Goal: Information Seeking & Learning: Learn about a topic

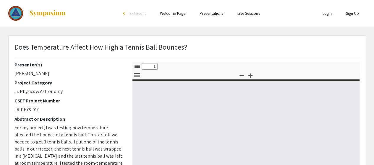
select select "custom"
type input "0"
select select "custom"
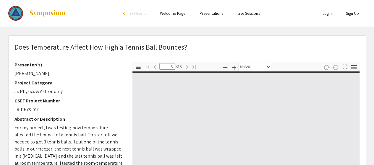
type input "1"
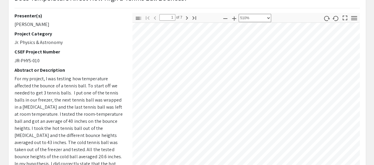
scroll to position [76, 198]
click at [224, 21] on icon "button" at bounding box center [225, 18] width 7 height 7
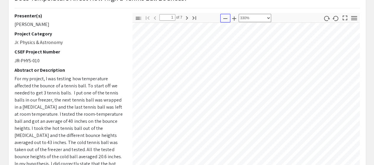
click at [224, 21] on icon "button" at bounding box center [225, 18] width 7 height 7
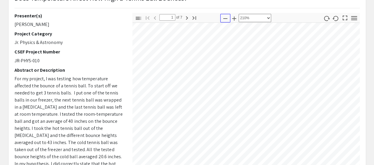
click at [224, 21] on icon "button" at bounding box center [225, 18] width 7 height 7
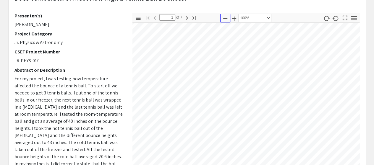
click at [224, 21] on icon "button" at bounding box center [225, 18] width 7 height 7
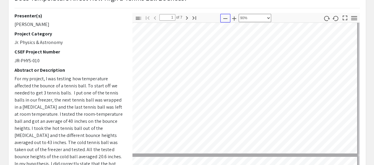
click at [224, 21] on icon "button" at bounding box center [225, 18] width 7 height 7
select select "custom"
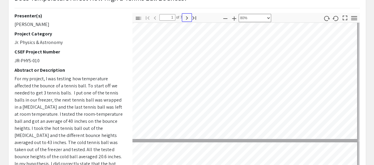
click at [185, 17] on icon "button" at bounding box center [187, 18] width 7 height 7
type input "2"
select select "custom"
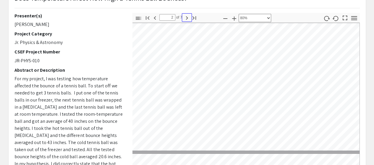
click at [185, 17] on icon "button" at bounding box center [187, 18] width 7 height 7
type input "3"
select select "custom"
click at [185, 17] on icon "button" at bounding box center [187, 18] width 7 height 7
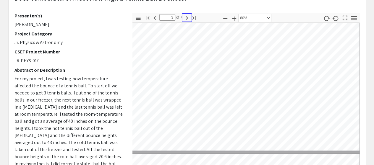
type input "4"
select select "custom"
click at [185, 17] on icon "button" at bounding box center [187, 18] width 7 height 7
type input "5"
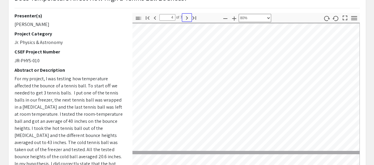
select select "custom"
click at [185, 17] on icon "button" at bounding box center [187, 18] width 7 height 7
type input "6"
select select "custom"
click at [185, 17] on icon "button" at bounding box center [187, 18] width 7 height 7
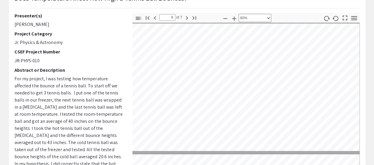
type input "7"
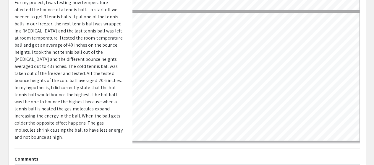
scroll to position [118, 0]
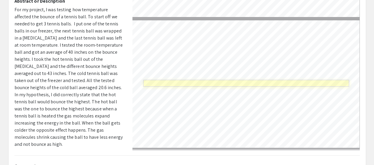
click at [201, 80] on link "Page 7" at bounding box center [247, 83] width 206 height 7
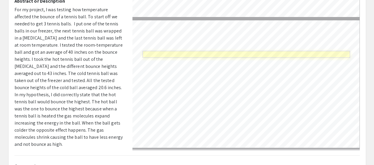
click at [179, 51] on link "Page 7" at bounding box center [247, 54] width 208 height 7
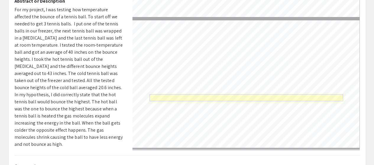
click at [173, 95] on link "Page 7" at bounding box center [246, 98] width 194 height 7
select select "page-width"
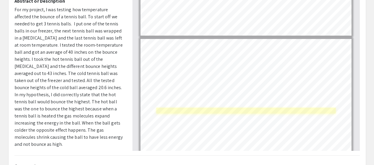
scroll to position [657, 0]
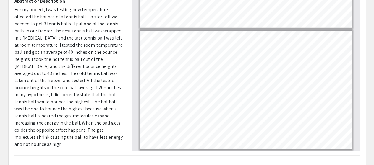
click at [125, 124] on div "Presenter(s) [PERSON_NAME] Project Category Jr. Physics & Astronomy CSEF Projec…" at bounding box center [69, 47] width 118 height 207
